Goal: Find specific fact: Find specific fact

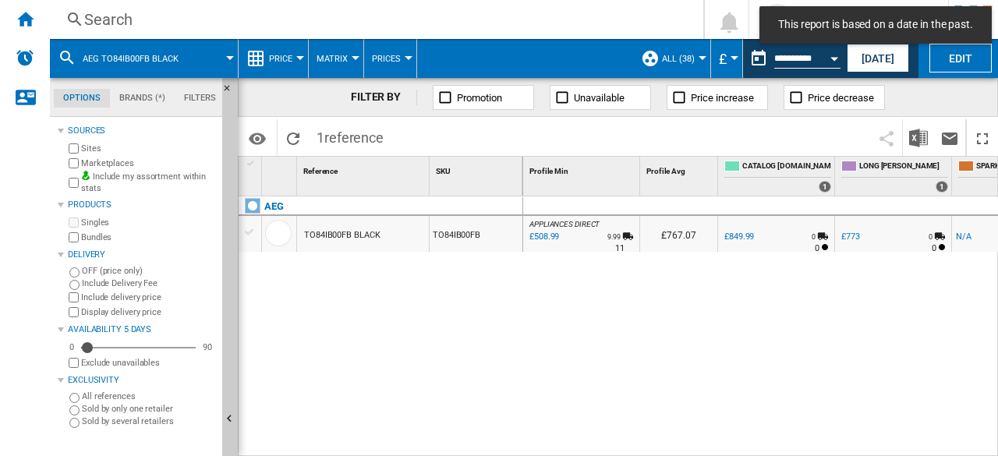
drag, startPoint x: 878, startPoint y: 58, endPoint x: 756, endPoint y: 208, distance: 192.9
click at [878, 59] on button "[DATE]" at bounding box center [878, 58] width 62 height 29
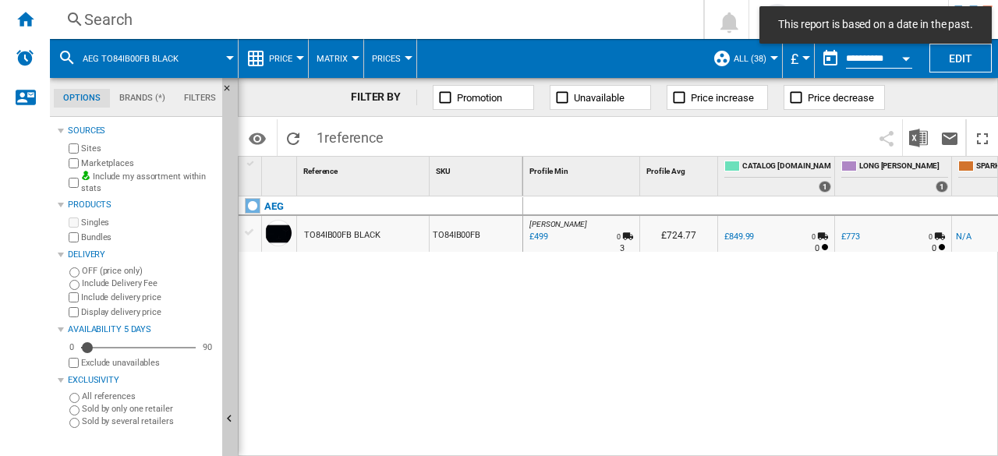
click at [136, 15] on div "Search" at bounding box center [373, 20] width 579 height 22
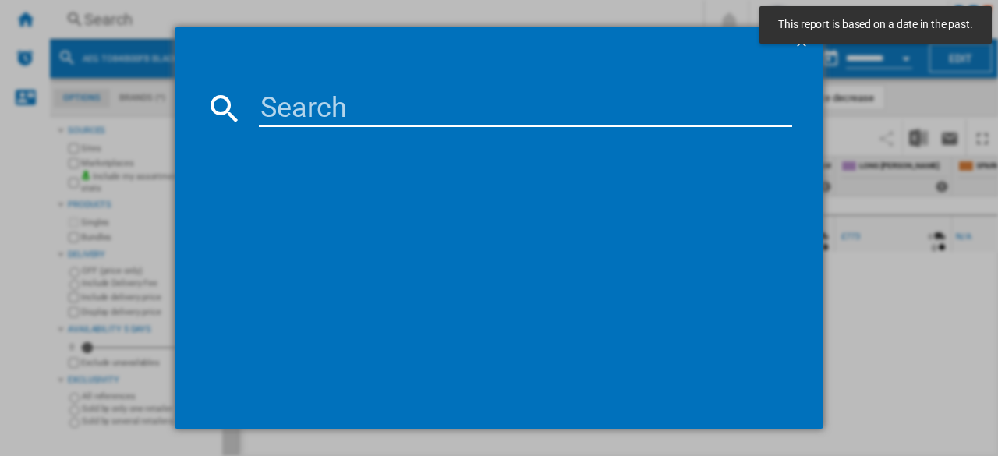
click at [349, 113] on input at bounding box center [525, 108] width 533 height 37
paste input "LFR61944B"
type input "LFR61944B"
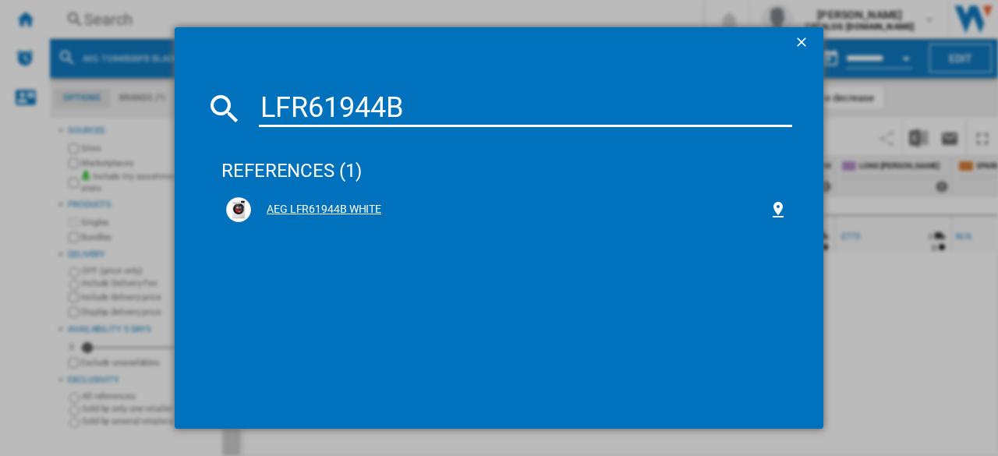
click at [331, 211] on div "AEG LFR61944B WHITE" at bounding box center [510, 210] width 518 height 16
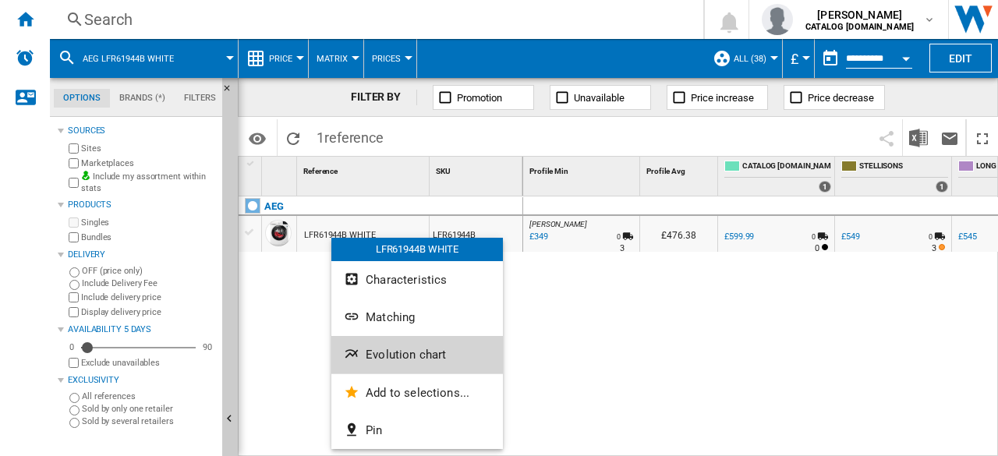
click at [415, 354] on span "Evolution chart" at bounding box center [406, 355] width 80 height 14
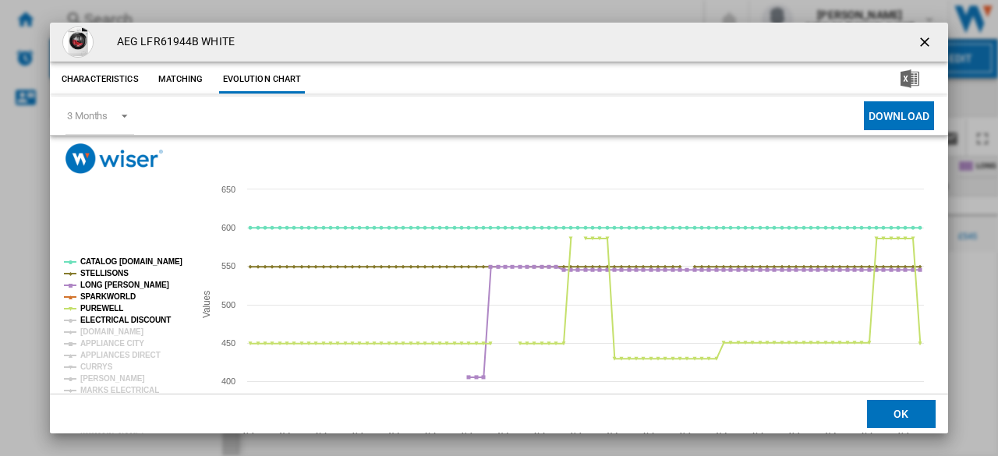
click at [122, 321] on tspan "ELECTRICAL DISCOUNT" at bounding box center [125, 320] width 90 height 9
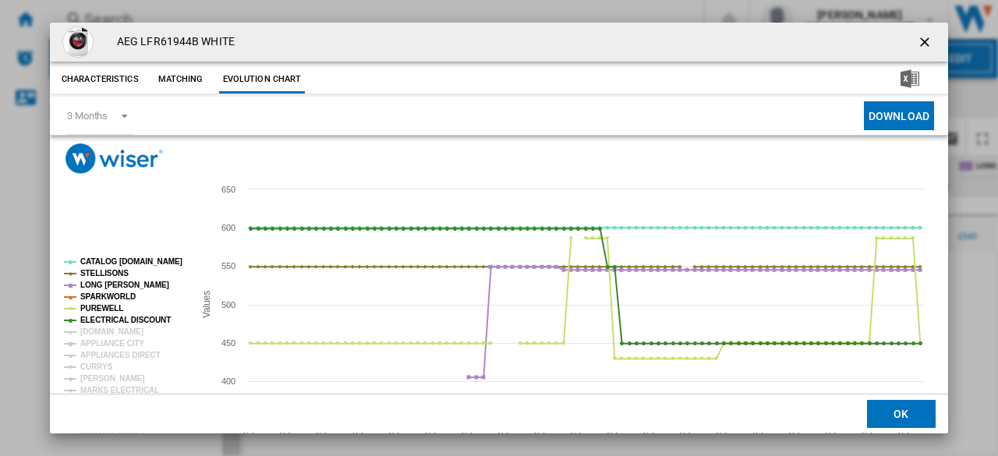
click at [112, 329] on rect "Product popup" at bounding box center [122, 361] width 129 height 218
click at [93, 334] on tspan "[DOMAIN_NAME]" at bounding box center [111, 331] width 63 height 9
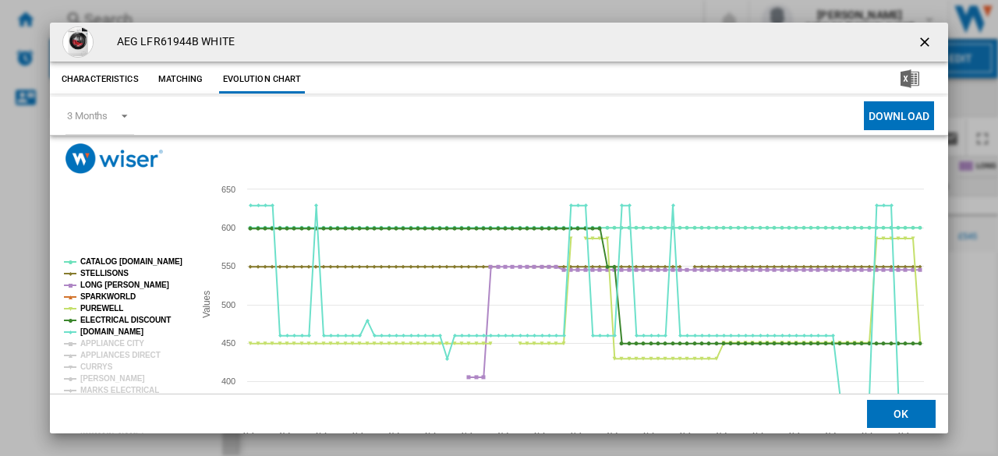
click at [100, 352] on tspan "APPLIANCES DIRECT" at bounding box center [120, 355] width 80 height 9
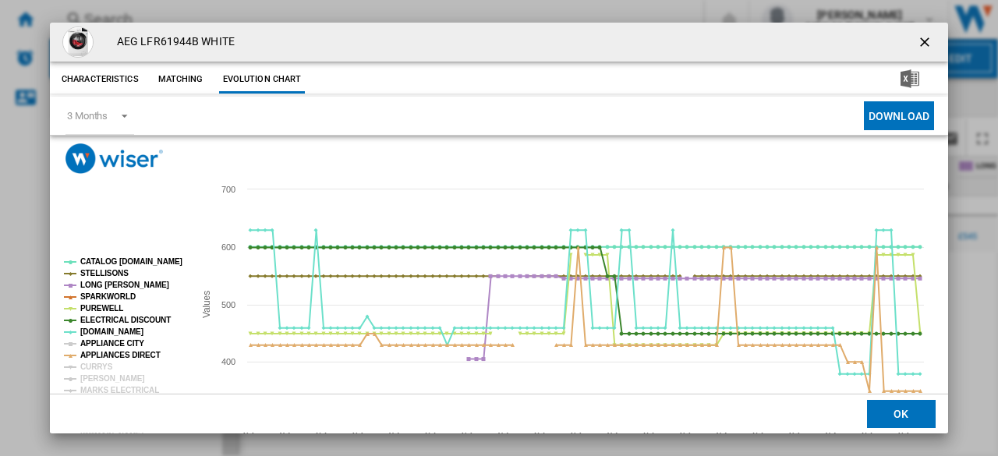
click at [100, 345] on tspan "APPLIANCE CITY" at bounding box center [112, 343] width 64 height 9
click at [95, 367] on tspan "CURRYS" at bounding box center [96, 367] width 33 height 9
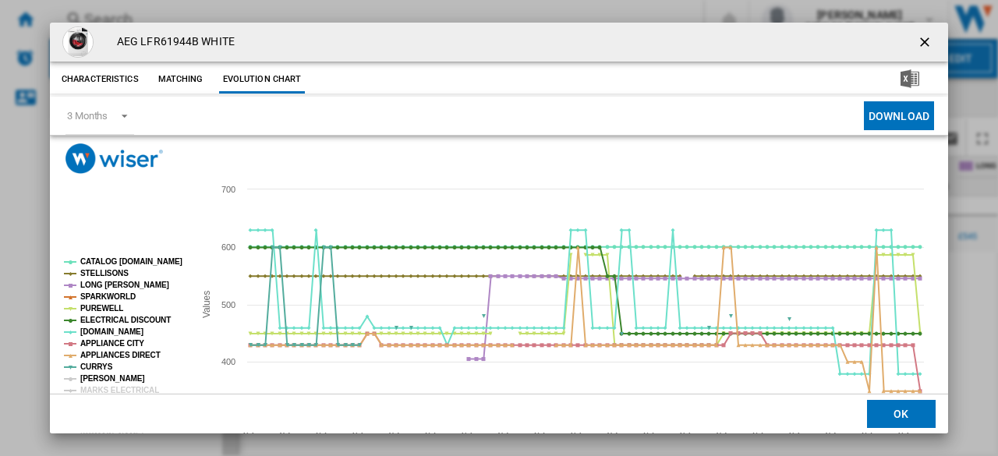
click at [97, 377] on tspan "[PERSON_NAME]" at bounding box center [112, 378] width 65 height 9
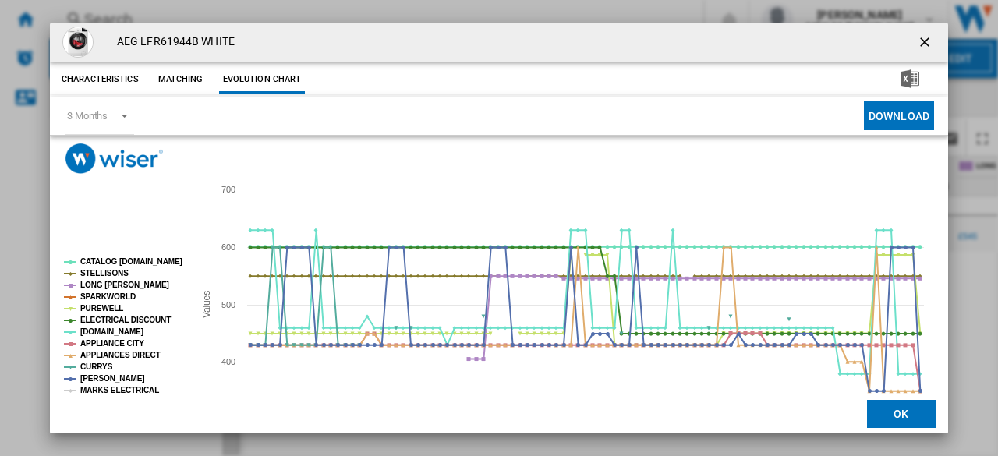
click at [98, 392] on tspan "MARKS ELECTRICAL" at bounding box center [119, 390] width 79 height 9
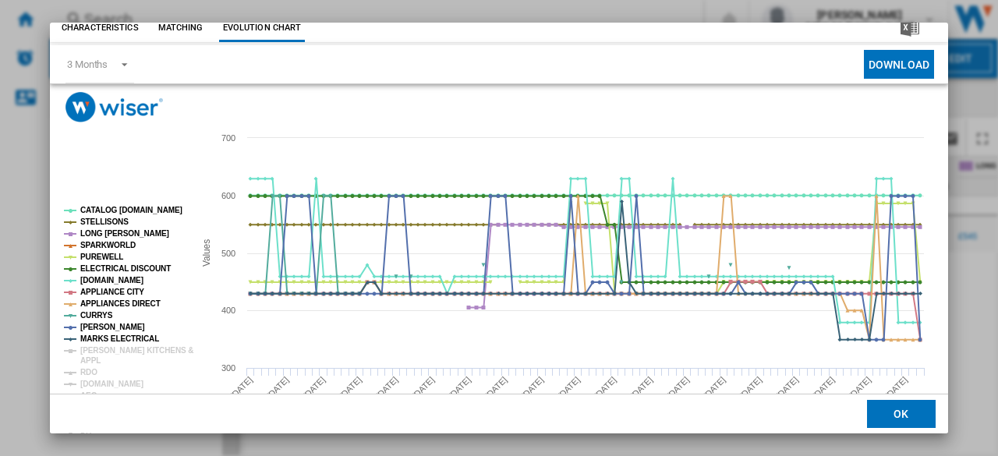
scroll to position [91, 0]
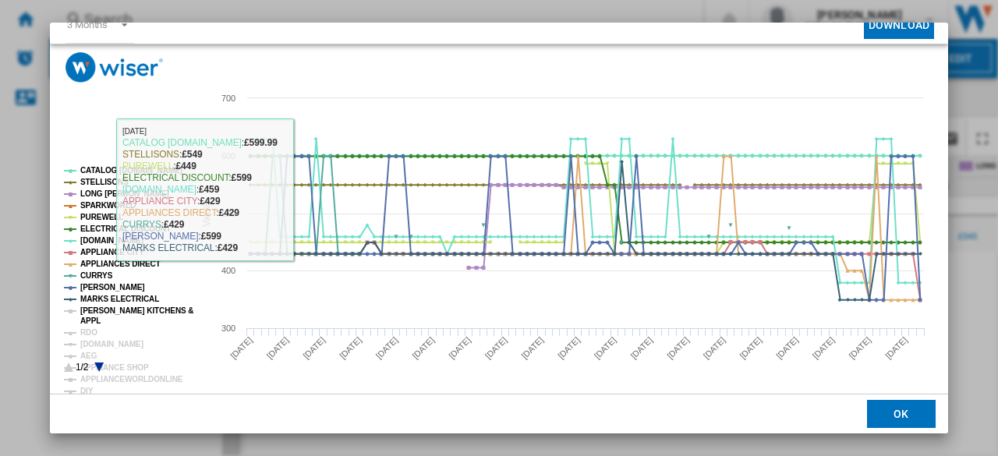
click at [126, 308] on tspan "[PERSON_NAME] KITCHENS &" at bounding box center [136, 310] width 113 height 9
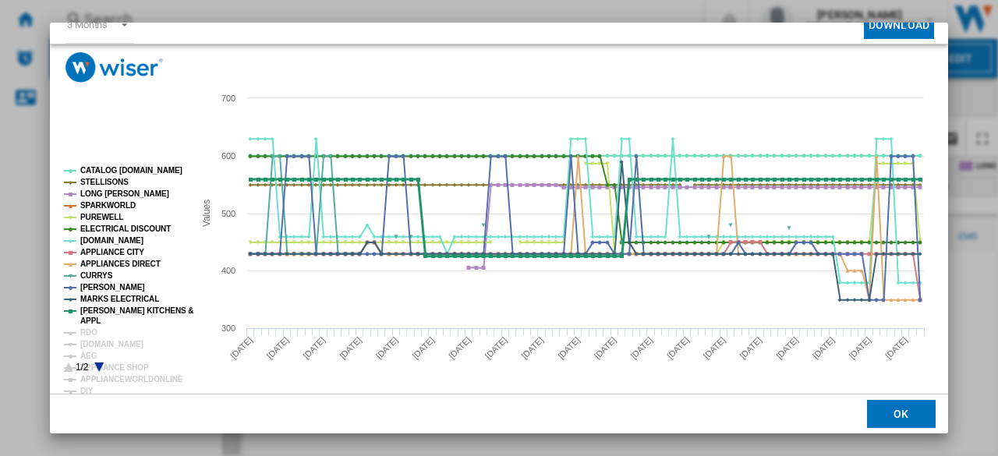
click at [86, 328] on tspan "RDO" at bounding box center [88, 332] width 17 height 9
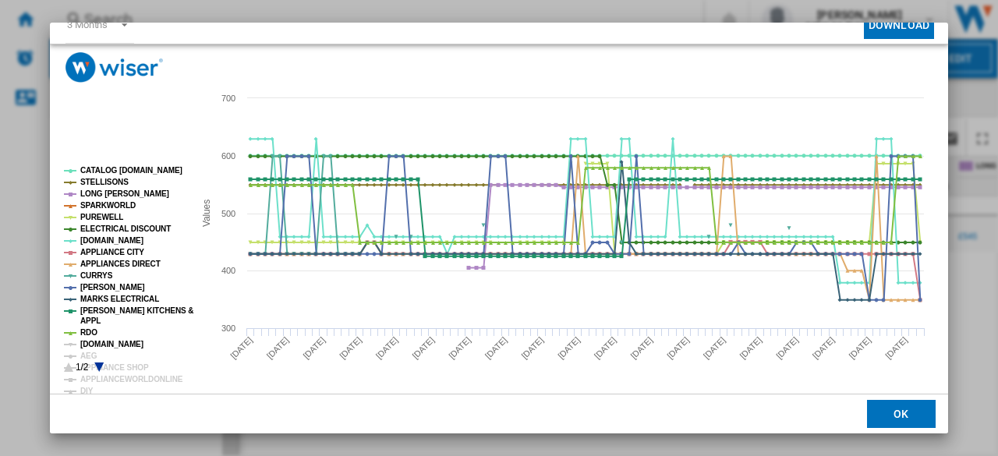
click at [92, 341] on tspan "[DOMAIN_NAME]" at bounding box center [111, 344] width 63 height 9
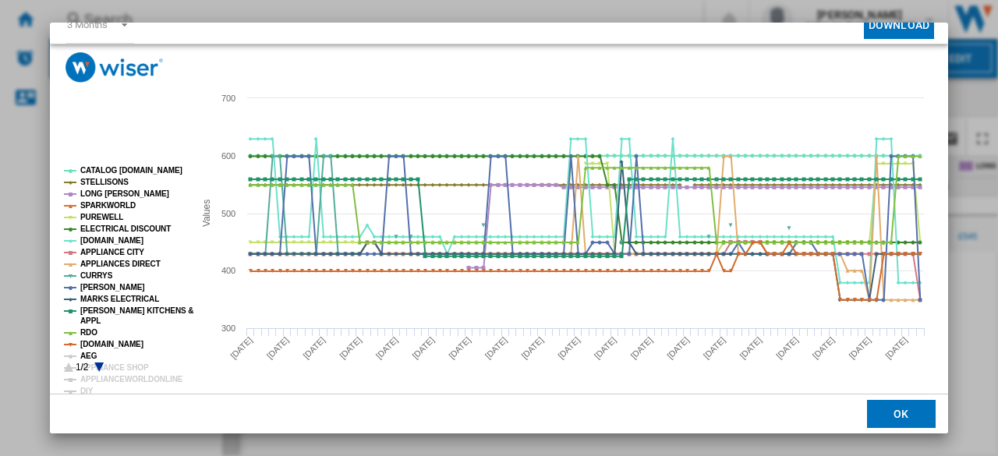
click at [91, 353] on tspan "AEG" at bounding box center [88, 356] width 17 height 9
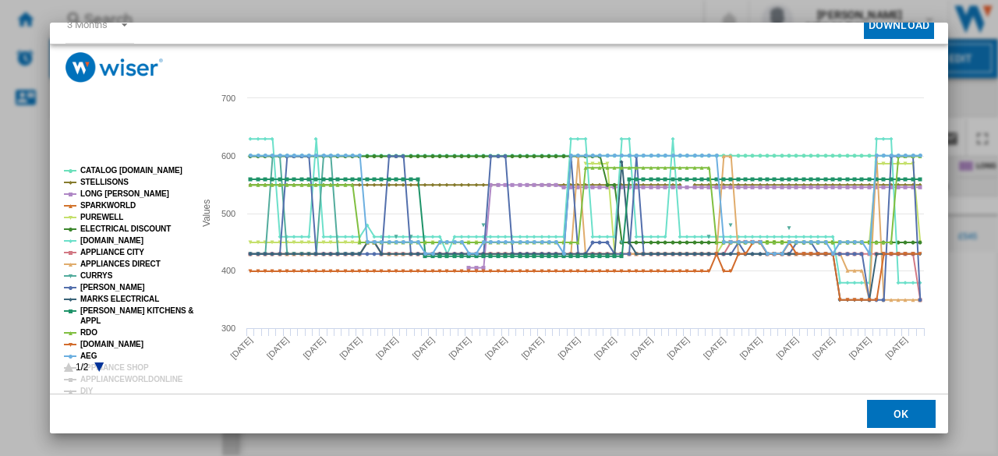
click at [98, 366] on icon "Product popup" at bounding box center [98, 367] width 9 height 9
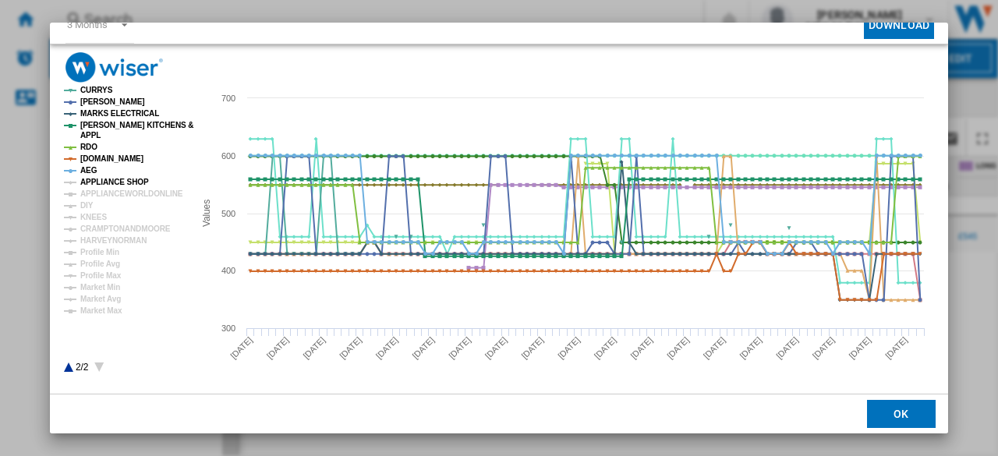
click at [101, 181] on tspan "APPLIANCE SHOP" at bounding box center [114, 182] width 69 height 9
click at [95, 195] on tspan "APPLIANCEWORLDONLINE" at bounding box center [131, 193] width 103 height 9
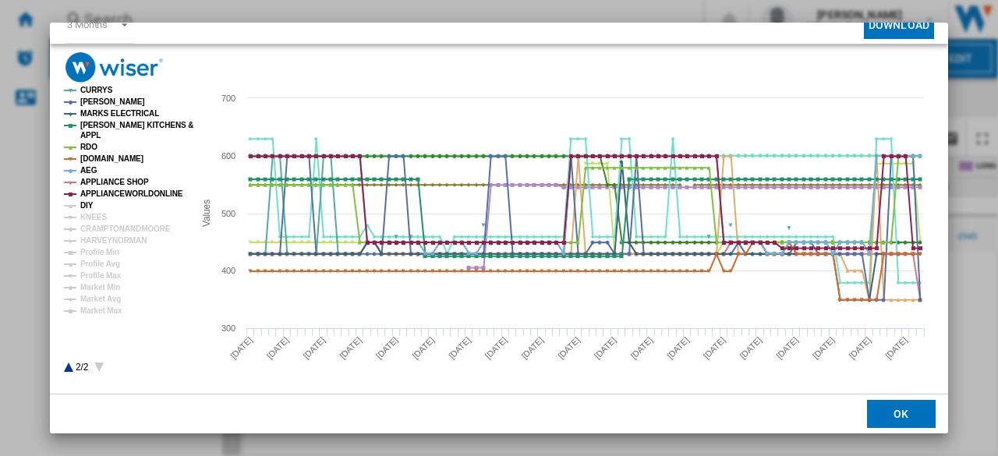
click at [87, 203] on tspan "DIY" at bounding box center [86, 205] width 13 height 9
click at [91, 216] on tspan "KNEES" at bounding box center [93, 217] width 27 height 9
click at [94, 230] on tspan "CRAMPTONANDMOORE" at bounding box center [125, 229] width 90 height 9
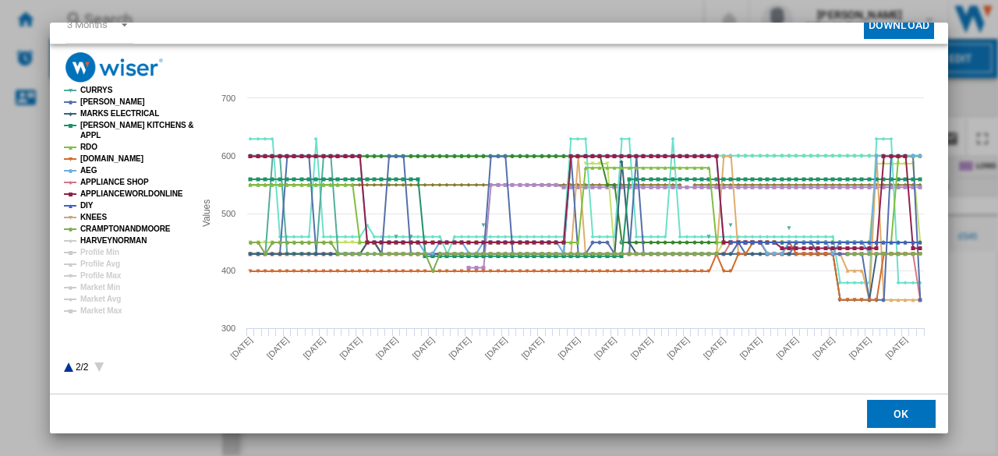
click at [94, 242] on tspan "HARVEYNORMAN" at bounding box center [113, 240] width 66 height 9
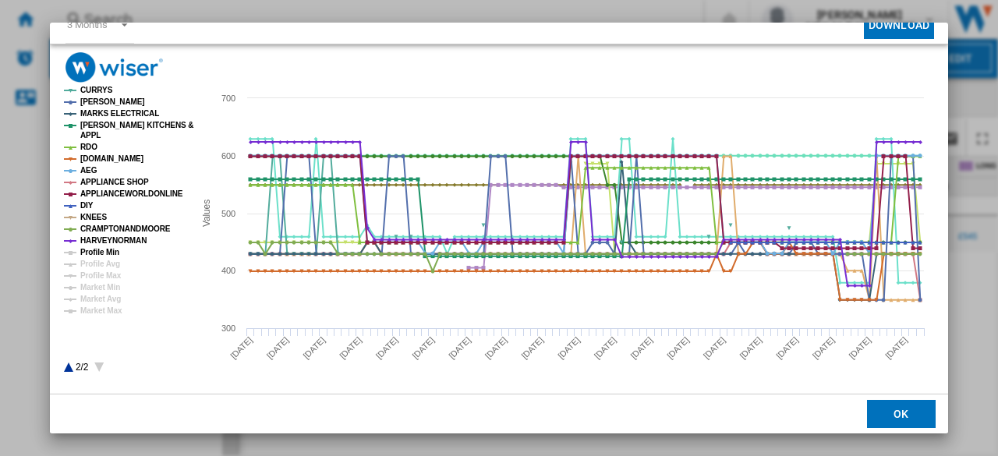
click at [94, 250] on tspan "Profile Min" at bounding box center [99, 252] width 39 height 9
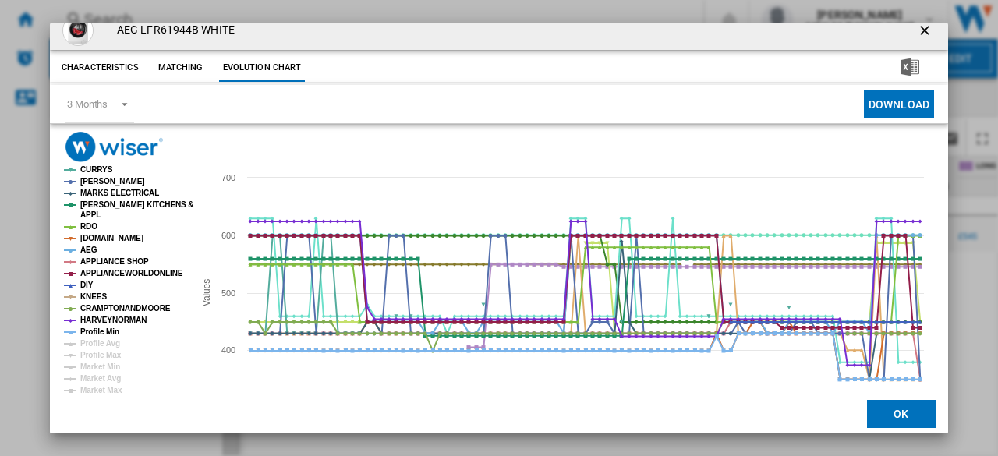
scroll to position [0, 0]
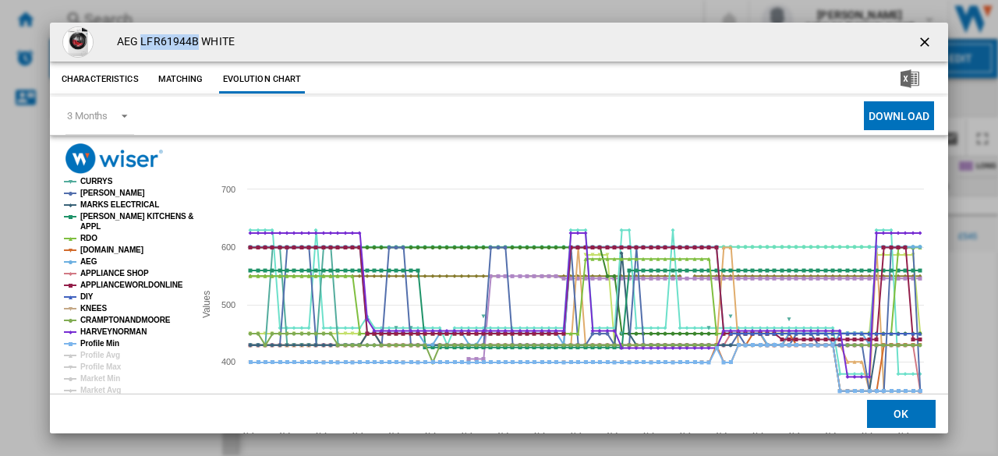
drag, startPoint x: 140, startPoint y: 43, endPoint x: 195, endPoint y: 44, distance: 54.6
click at [195, 44] on h4 "AEG LFR61944B WHITE" at bounding box center [172, 42] width 126 height 16
copy h4 "LFR61944B"
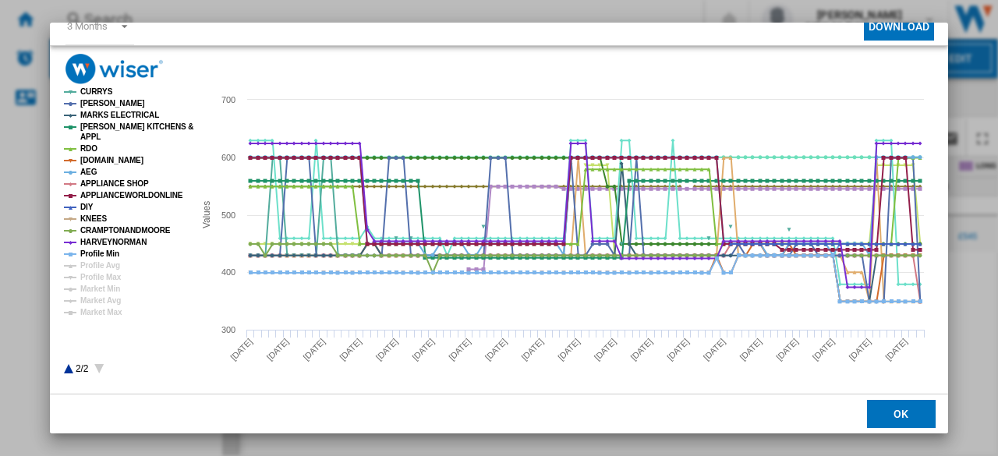
scroll to position [91, 0]
